Goal: Task Accomplishment & Management: Manage account settings

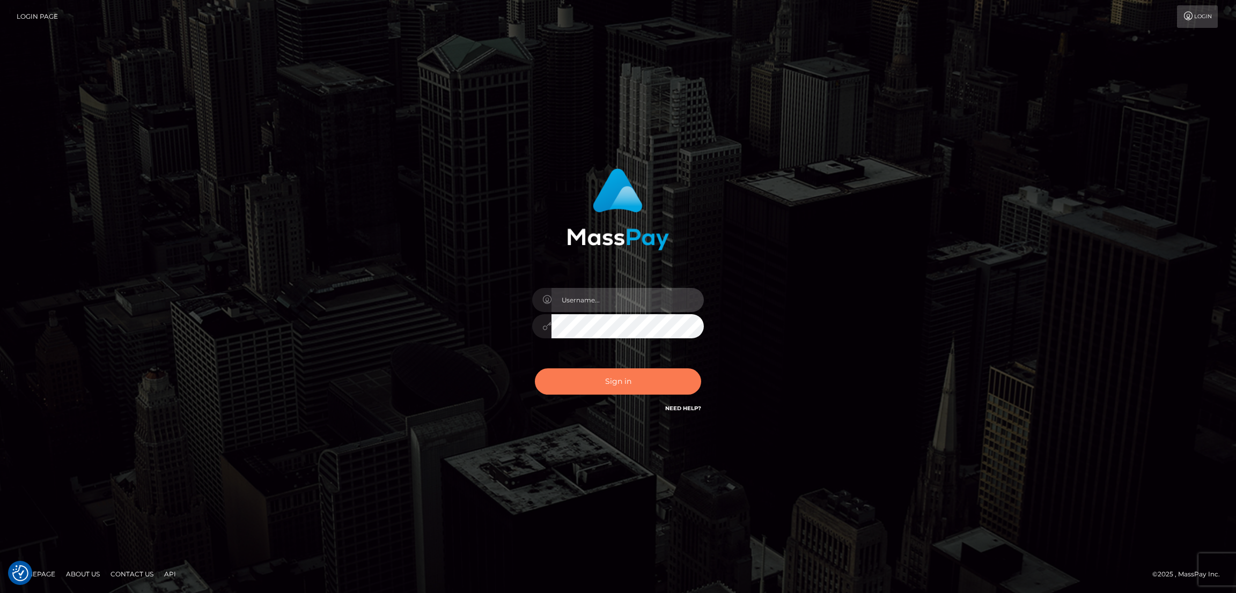
type input "by.es2"
click at [633, 372] on button "Sign in" at bounding box center [618, 381] width 166 height 26
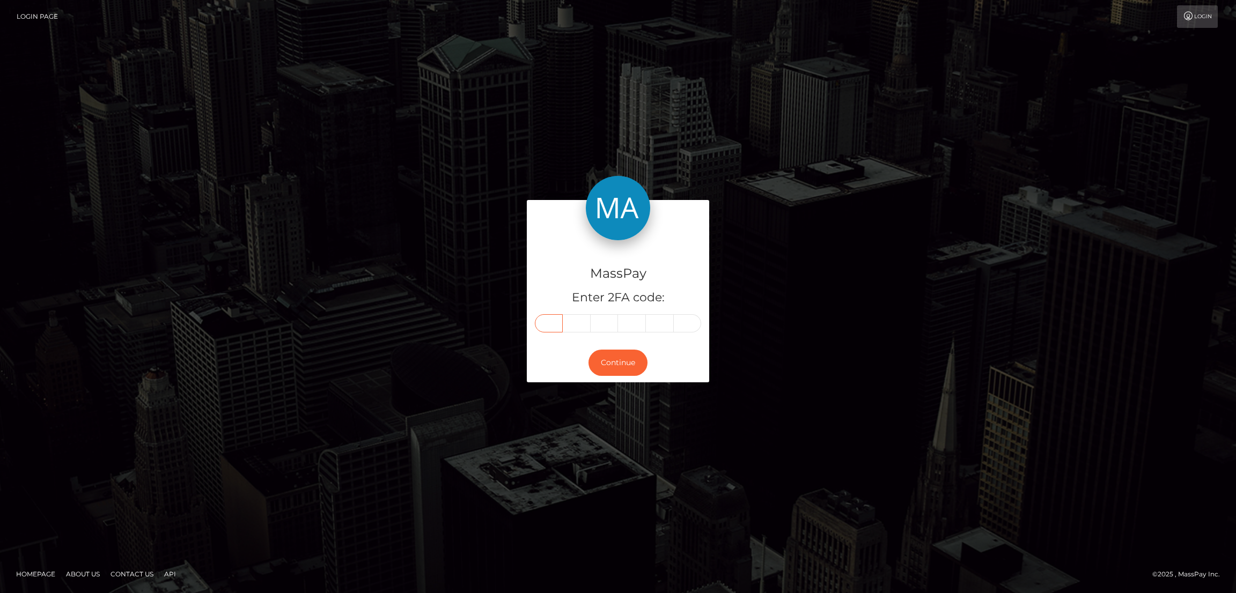
click at [542, 326] on input "text" at bounding box center [549, 323] width 28 height 18
paste input "9"
type input "9"
type input "0"
type input "3"
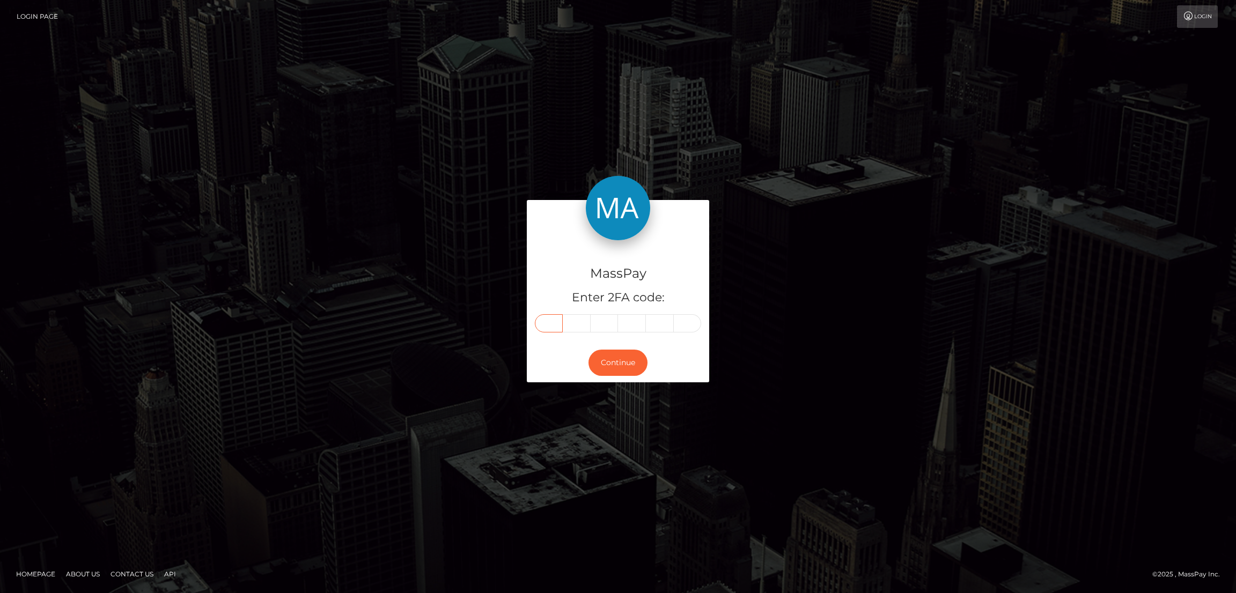
type input "4"
type input "9"
type input "6"
click at [625, 363] on button "Continue" at bounding box center [617, 363] width 59 height 26
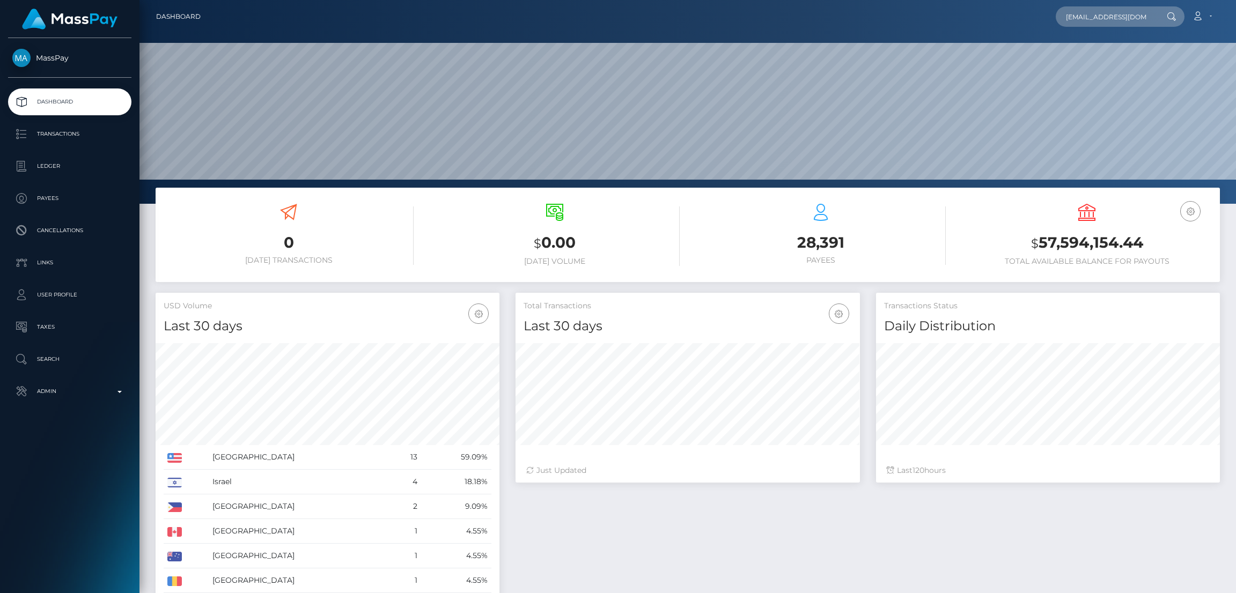
scroll to position [0, 4]
type input "[EMAIL_ADDRESS][DOMAIN_NAME]"
click at [1083, 56] on link "[PERSON_NAME]" at bounding box center [1098, 56] width 86 height 20
